Goal: Task Accomplishment & Management: Complete application form

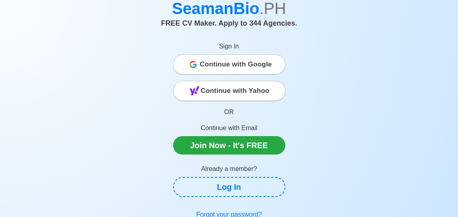
scroll to position [40, 0]
click at [267, 69] on span "Continue with Google" at bounding box center [236, 65] width 72 height 16
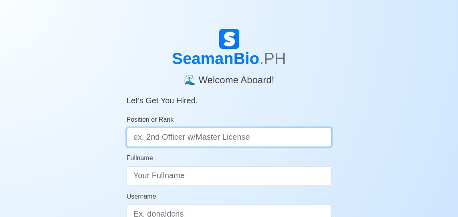
click at [251, 141] on input "Position or Rank" at bounding box center [229, 137] width 205 height 19
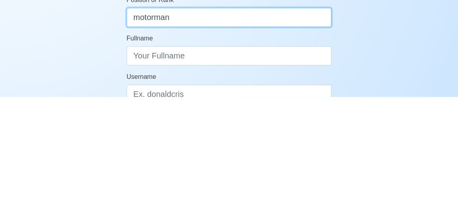
type input "motorman"
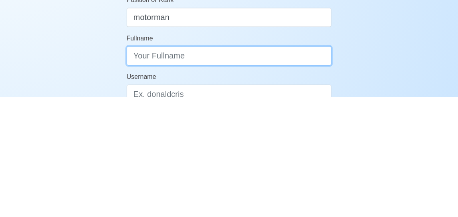
click at [262, 178] on input "Fullname" at bounding box center [229, 175] width 205 height 19
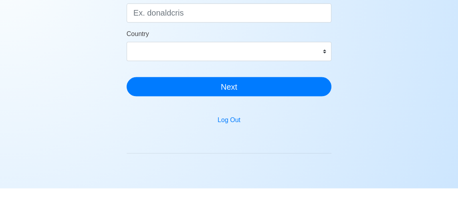
scroll to position [173, 0]
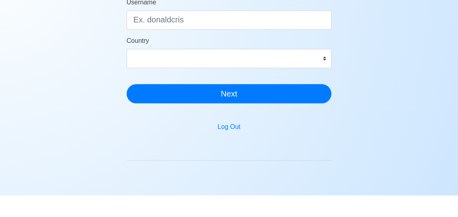
type input "Jerick V. Medillo"
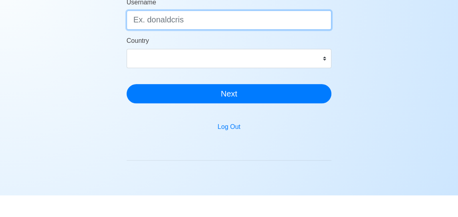
click at [323, 44] on input "Username" at bounding box center [229, 41] width 205 height 19
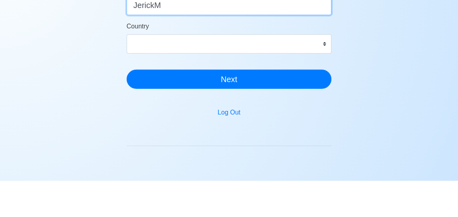
type input "JerickM"
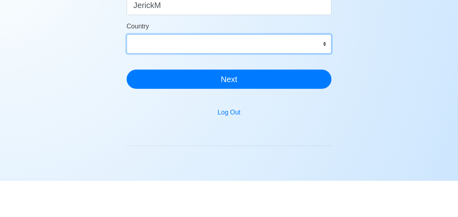
click at [264, 89] on select "Afghanistan Åland Islands Albania Algeria American Samoa Andorra Angola Anguill…" at bounding box center [229, 80] width 205 height 19
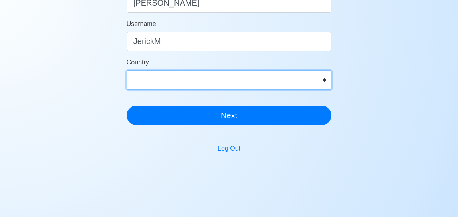
select select "PH"
click at [127, 71] on select "Afghanistan Åland Islands Albania Algeria American Samoa Andorra Angola Anguill…" at bounding box center [229, 80] width 205 height 19
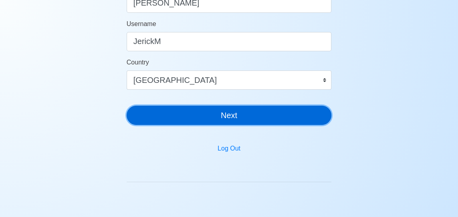
click at [252, 117] on button "Next" at bounding box center [229, 115] width 205 height 19
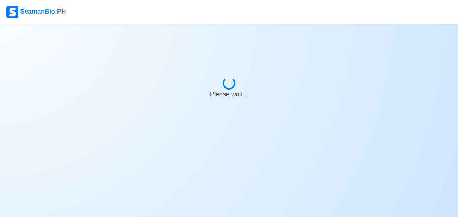
scroll to position [26, 0]
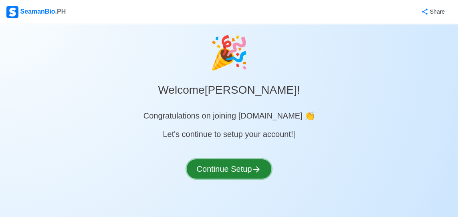
click at [256, 159] on button "Continue Setup" at bounding box center [229, 168] width 85 height 19
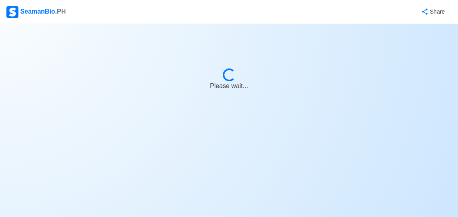
select select "Visible for Hiring"
select select "PH"
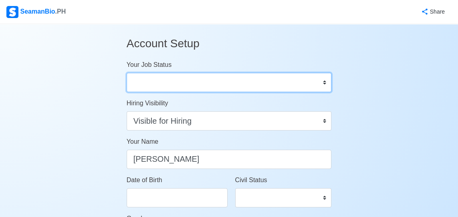
click at [323, 84] on select "Onboard Actively Looking for Job Not Looking for Job" at bounding box center [229, 82] width 205 height 19
select select "Onboard"
click at [127, 73] on select "Onboard Actively Looking for Job Not Looking for Job" at bounding box center [229, 82] width 205 height 19
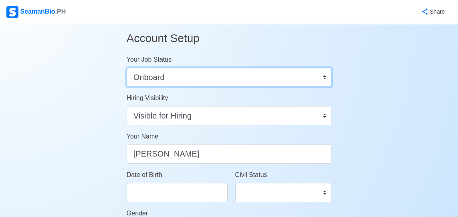
scroll to position [8, 0]
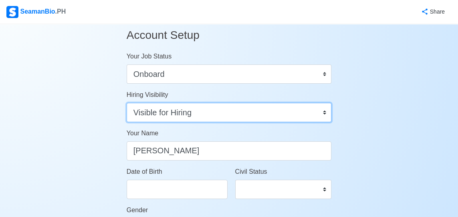
click at [267, 115] on select "Visible for Hiring Not Visible for Hiring" at bounding box center [229, 112] width 205 height 19
click at [127, 103] on select "Visible for Hiring Not Visible for Hiring" at bounding box center [229, 112] width 205 height 19
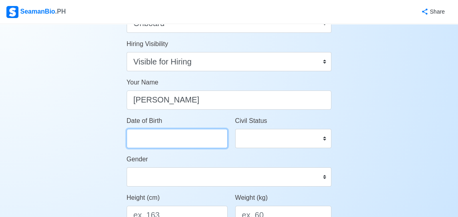
click at [204, 138] on input "Date of Birth" at bounding box center [177, 138] width 101 height 19
select select "****"
select select "*******"
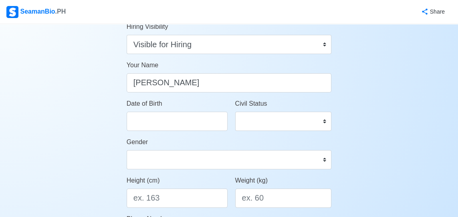
scroll to position [69, 0]
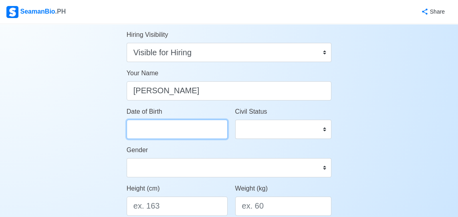
click at [207, 131] on input "Date of Birth" at bounding box center [177, 129] width 101 height 19
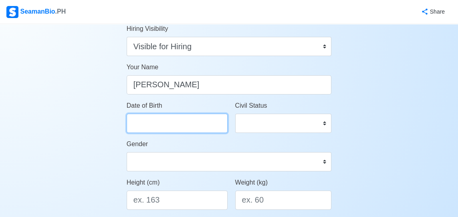
select select "****"
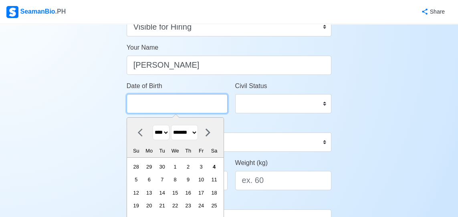
scroll to position [94, 0]
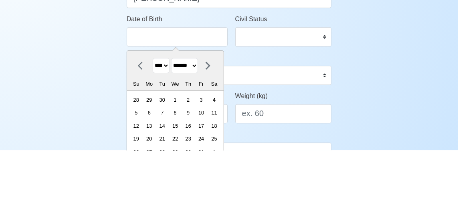
click at [190, 131] on select "******* ******** ***** ***** *** **** **** ****** ********* ******* ******** **…" at bounding box center [184, 133] width 27 height 16
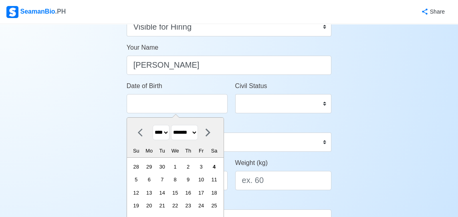
select select "********"
click at [174, 125] on select "******* ******** ***** ***** *** **** **** ****** ********* ******* ******** **…" at bounding box center [184, 133] width 27 height 16
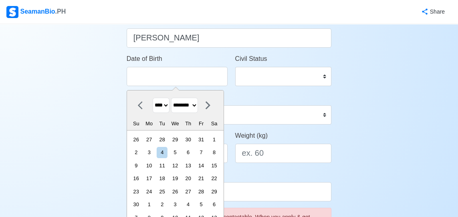
scroll to position [145, 0]
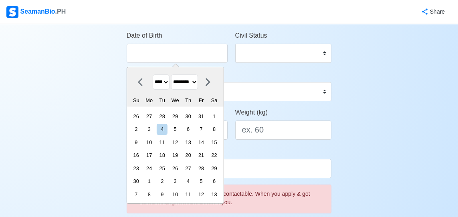
click at [180, 155] on div "19" at bounding box center [175, 155] width 11 height 11
type input "11/19/2025"
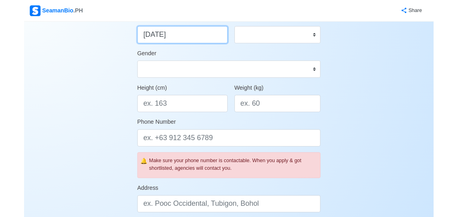
scroll to position [161, 0]
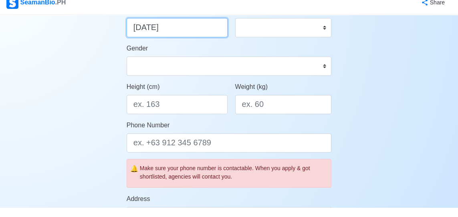
click at [191, 39] on input "11/19/2025" at bounding box center [177, 36] width 101 height 19
select select "****"
select select "********"
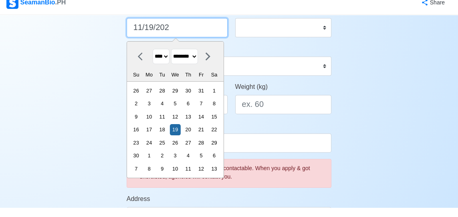
type input "11/19/20"
select select "****"
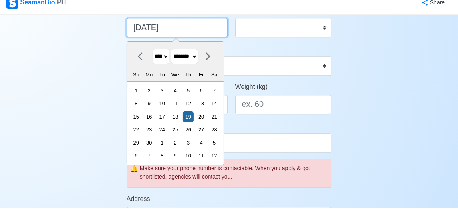
type input "11/19/2"
select select "****"
type input "11/19/"
select select "****"
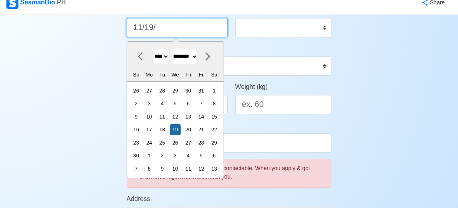
type input "11/19/1"
select select "****"
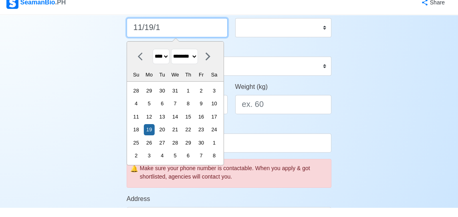
type input "11/19/19"
select select "****"
type input "11/19/1995"
select select "****"
type input "11/19/1995"
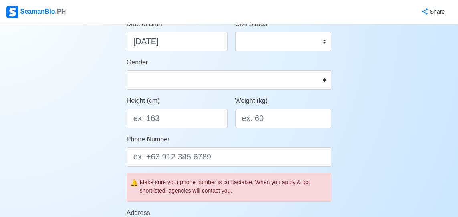
scroll to position [156, 0]
click at [301, 45] on select "Single Married Widowed Separated" at bounding box center [283, 41] width 97 height 19
select select "Married"
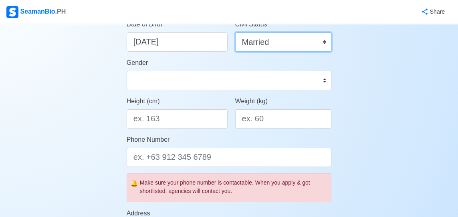
click at [235, 32] on select "Single Married Widowed Separated" at bounding box center [283, 41] width 97 height 19
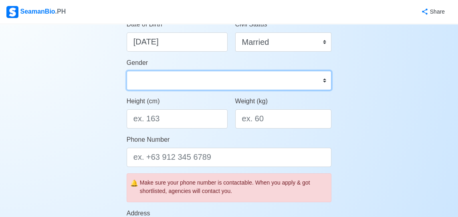
click at [314, 77] on select "Male Female" at bounding box center [229, 80] width 205 height 19
select select "[DEMOGRAPHIC_DATA]"
click at [127, 71] on select "Male Female" at bounding box center [229, 80] width 205 height 19
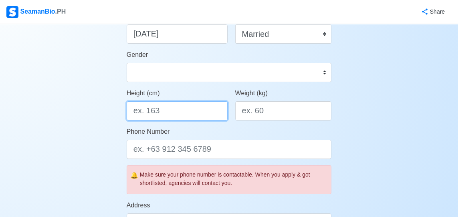
click at [193, 113] on input "Height (cm)" at bounding box center [177, 110] width 101 height 19
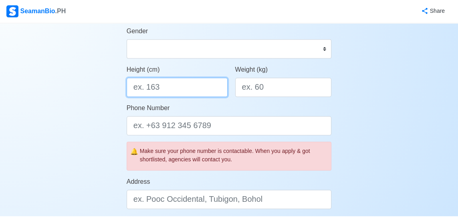
scroll to position [187, 0]
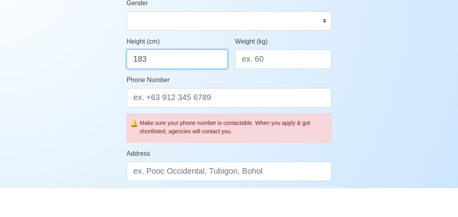
type input "183"
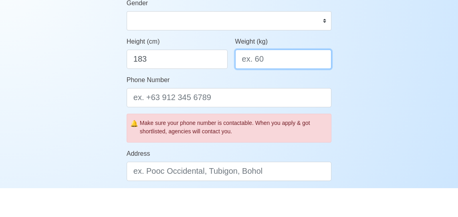
click at [296, 88] on input "Weight (kg)" at bounding box center [283, 88] width 97 height 19
type input "9"
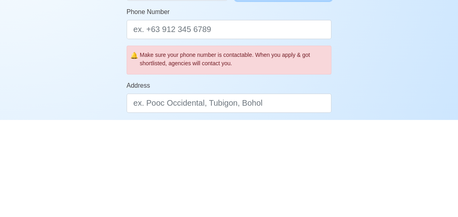
type input "89"
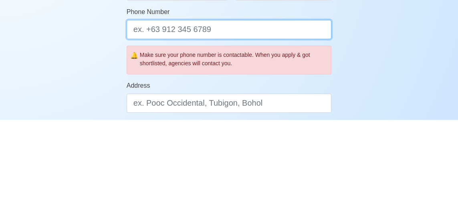
click at [303, 130] on input "Phone Number" at bounding box center [229, 126] width 205 height 19
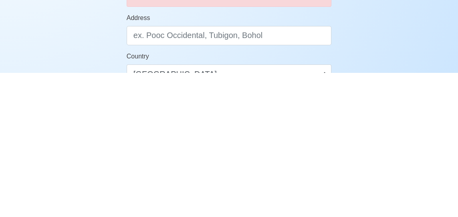
scroll to position [208, 0]
type input "[PHONE_NUMBER]"
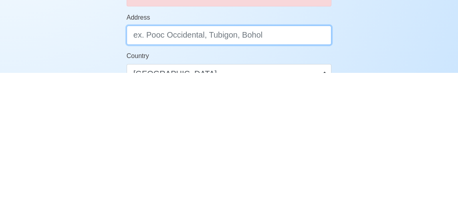
click at [299, 181] on input "Address" at bounding box center [229, 179] width 205 height 19
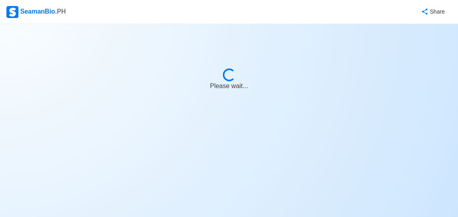
select select "Visible for Hiring"
select select "PH"
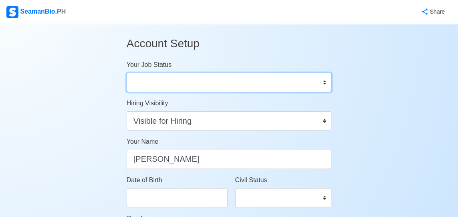
click at [286, 90] on select "Onboard Actively Looking for Job Not Looking for Job" at bounding box center [229, 82] width 205 height 19
click at [296, 85] on select "Onboard Actively Looking for Job Not Looking for Job" at bounding box center [229, 82] width 205 height 19
select select "Onboard"
click at [127, 73] on select "Onboard Actively Looking for Job Not Looking for Job" at bounding box center [229, 82] width 205 height 19
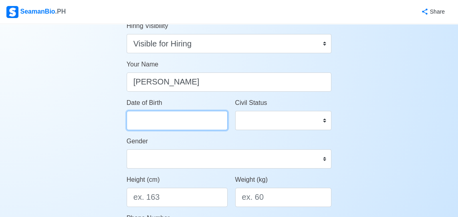
click at [205, 125] on input "Date of Birth" at bounding box center [177, 120] width 101 height 19
select select "****"
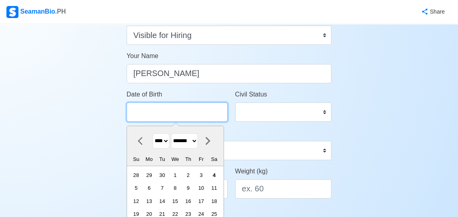
scroll to position [103, 0]
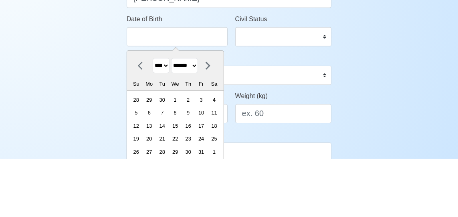
click at [189, 122] on select "******* ******** ***** ***** *** **** **** ****** ********* ******* ******** **…" at bounding box center [184, 124] width 27 height 16
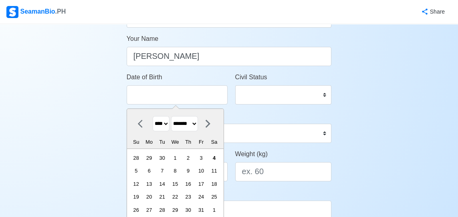
select select "********"
click at [174, 116] on select "******* ******** ***** ***** *** **** **** ****** ********* ******* ******** **…" at bounding box center [184, 124] width 27 height 16
click at [181, 195] on div "19" at bounding box center [175, 197] width 11 height 11
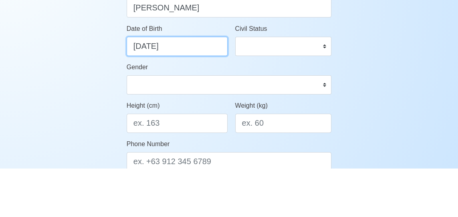
type input "11/19/1995"
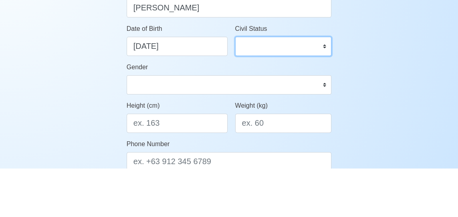
click at [287, 96] on select "Single Married Widowed Separated" at bounding box center [283, 94] width 97 height 19
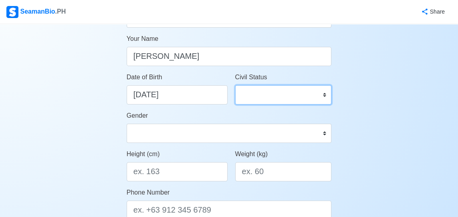
select select "Married"
click at [235, 85] on select "Single Married Widowed Separated" at bounding box center [283, 94] width 97 height 19
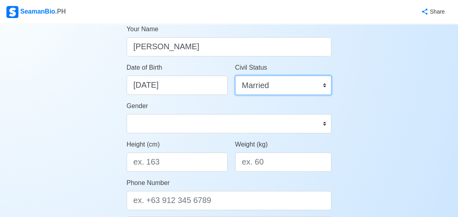
scroll to position [117, 0]
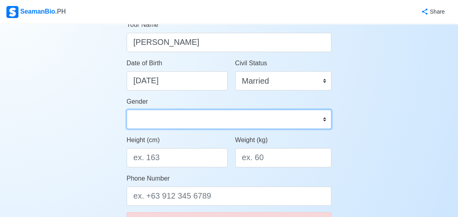
click at [249, 118] on select "Male Female" at bounding box center [229, 119] width 205 height 19
select select "[DEMOGRAPHIC_DATA]"
click at [127, 110] on select "Male Female" at bounding box center [229, 119] width 205 height 19
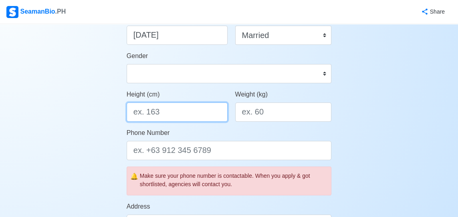
click at [209, 108] on input "Height (cm)" at bounding box center [177, 112] width 101 height 19
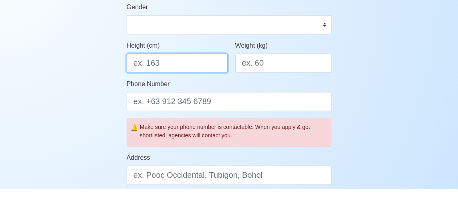
scroll to position [184, 0]
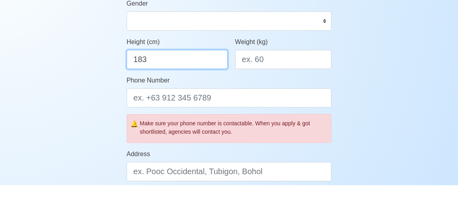
type input "183"
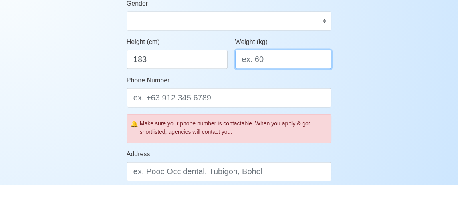
click at [294, 93] on input "Weight (kg)" at bounding box center [283, 91] width 97 height 19
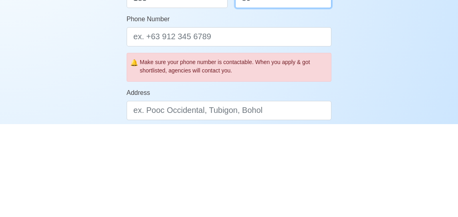
type input "89"
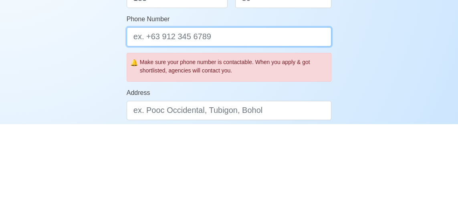
click at [280, 133] on input "Phone Number" at bounding box center [229, 129] width 205 height 19
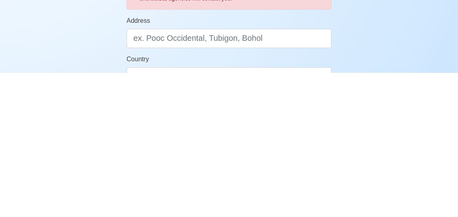
scroll to position [209, 0]
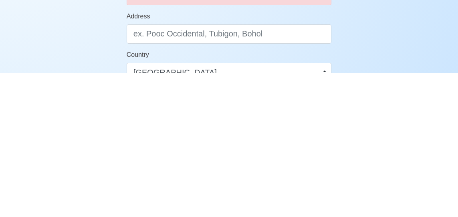
type input "[PHONE_NUMBER]"
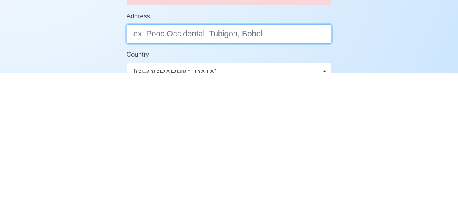
click at [235, 178] on input "Address" at bounding box center [229, 178] width 205 height 19
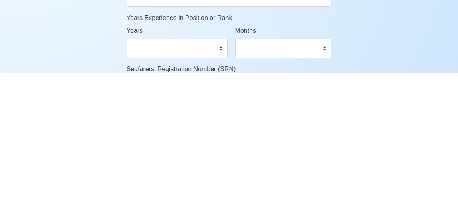
scroll to position [324, 0]
type input "Brgy Maloloy on Molave Zamboanga Del sur"
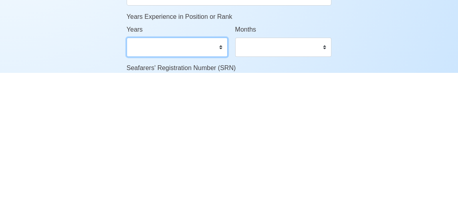
click at [222, 196] on select "0 1 2 3 4 5 6 7 8 9 10 11 12 13 14 15 16 17 18 19 20 21 22 23 24 25 26 27 28 29…" at bounding box center [177, 191] width 101 height 19
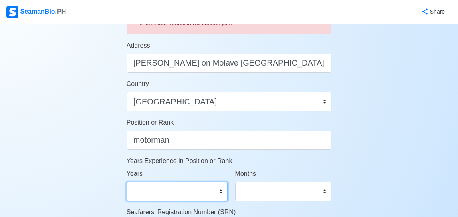
select select "5"
click at [127, 182] on select "0 1 2 3 4 5 6 7 8 9 10 11 12 13 14 15 16 17 18 19 20 21 22 23 24 25 26 27 28 29…" at bounding box center [177, 191] width 101 height 19
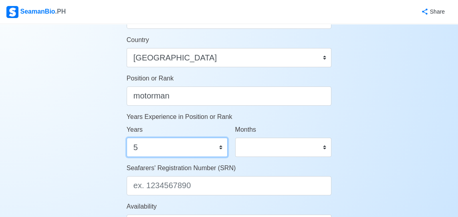
scroll to position [392, 0]
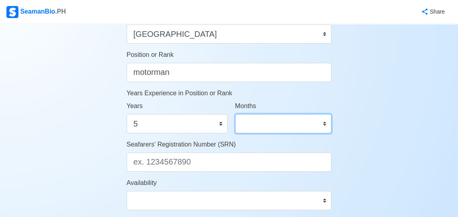
click at [320, 125] on select "0 1 2 3 4 5 6 7 8 9 10 11" at bounding box center [283, 123] width 97 height 19
select select "9"
click at [235, 114] on select "0 1 2 3 4 5 6 7 8 9 10 11" at bounding box center [283, 123] width 97 height 19
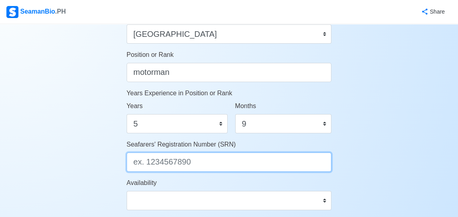
click at [221, 164] on input "Seafarers' Registration Number (SRN)" at bounding box center [229, 162] width 205 height 19
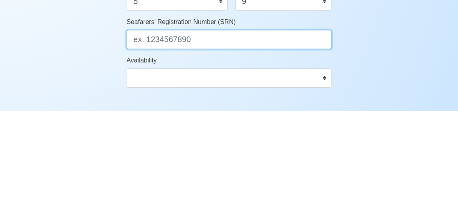
scroll to position [408, 0]
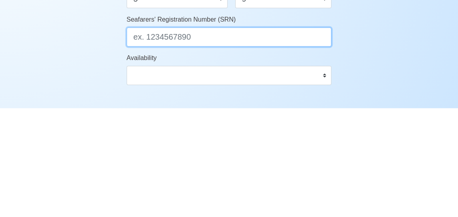
type input "7"
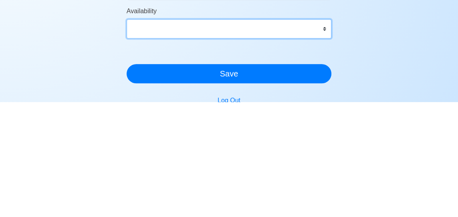
click at [326, 148] on select "Immediate Nov 2025 Dec 2025 Jan 2026 Feb 2026 Mar 2026 Apr 2026 May 2026 Jun 20…" at bounding box center [229, 143] width 205 height 19
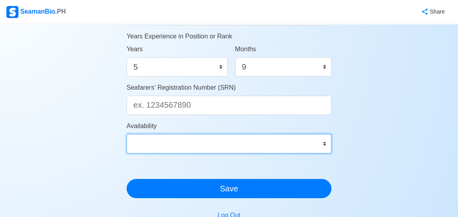
select select "1764518400000"
click at [127, 134] on select "Immediate Nov 2025 Dec 2025 Jan 2026 Feb 2026 Mar 2026 Apr 2026 May 2026 Jun 20…" at bounding box center [229, 143] width 205 height 19
click at [241, 147] on select "Immediate Nov 2025 Dec 2025 Jan 2026 Feb 2026 Mar 2026 Apr 2026 May 2026 Jun 20…" at bounding box center [229, 143] width 205 height 19
click at [127, 134] on select "Immediate Nov 2025 Dec 2025 Jan 2026 Feb 2026 Mar 2026 Apr 2026 May 2026 Jun 20…" at bounding box center [229, 143] width 205 height 19
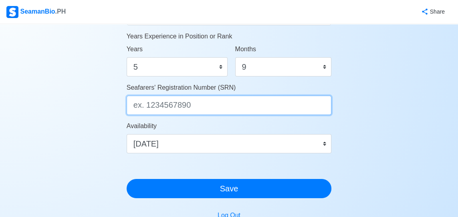
click at [244, 107] on input "Seafarers' Registration Number (SRN)" at bounding box center [229, 105] width 205 height 19
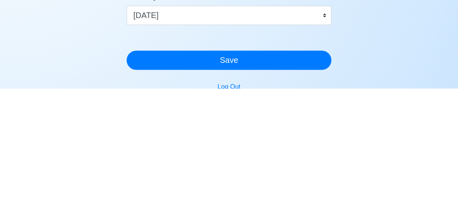
type input "951190030"
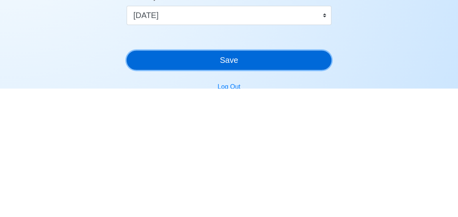
click at [232, 187] on button "Save" at bounding box center [229, 188] width 205 height 19
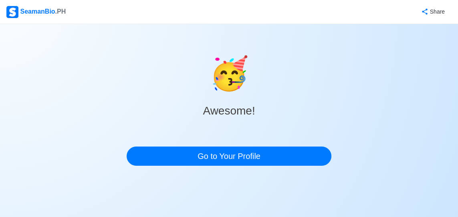
scroll to position [0, 0]
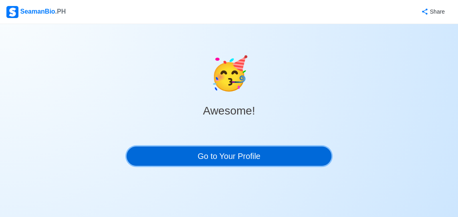
click at [242, 156] on link "Go to Your Profile" at bounding box center [229, 156] width 205 height 19
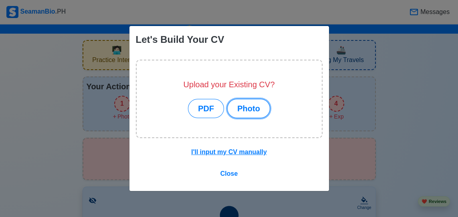
click at [244, 108] on button "Photo" at bounding box center [248, 108] width 43 height 19
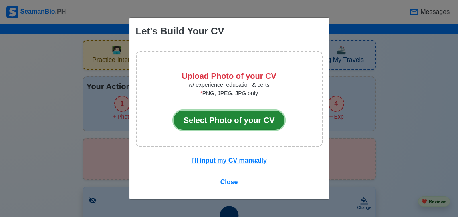
click at [256, 122] on button "Select Photo of your CV" at bounding box center [229, 120] width 111 height 19
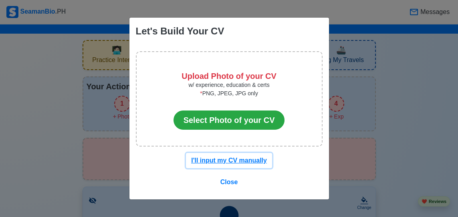
click at [238, 163] on u "I'll input my CV manually" at bounding box center [229, 160] width 76 height 7
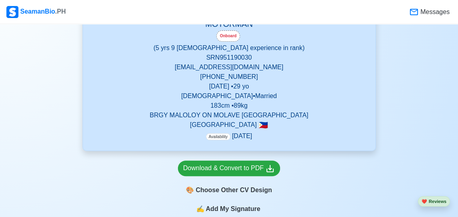
scroll to position [255, 0]
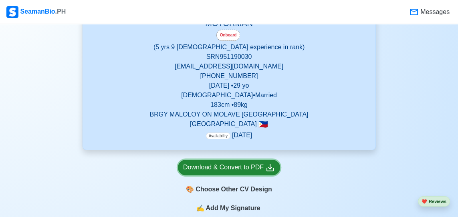
click at [264, 169] on div "Download & Convert to PDF" at bounding box center [229, 168] width 92 height 10
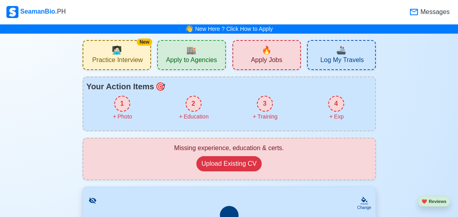
scroll to position [12, 0]
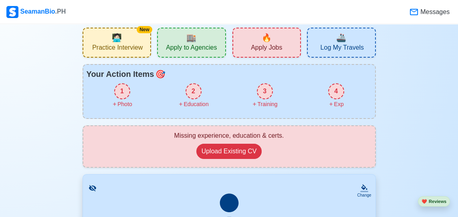
click at [270, 94] on div "3" at bounding box center [265, 91] width 16 height 16
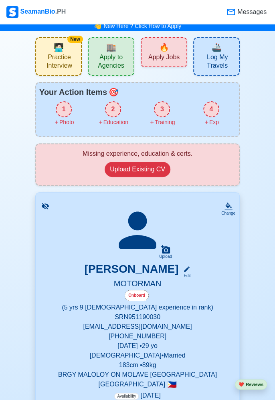
scroll to position [0, 0]
